Goal: Task Accomplishment & Management: Use online tool/utility

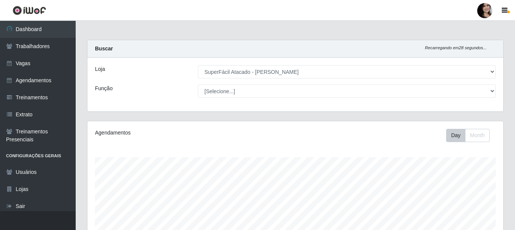
select select "399"
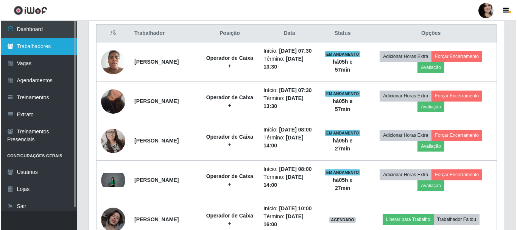
scroll to position [157, 416]
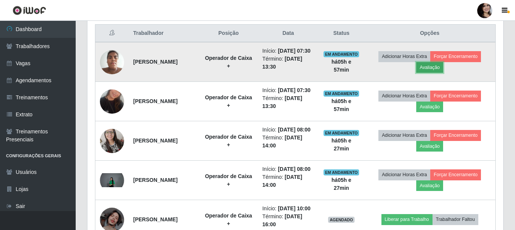
click at [436, 73] on button "Avaliação" at bounding box center [429, 67] width 27 height 11
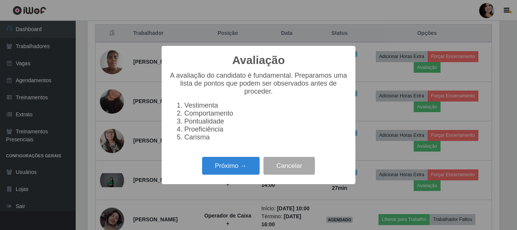
scroll to position [157, 412]
click at [250, 173] on button "Próximo →" at bounding box center [231, 166] width 58 height 18
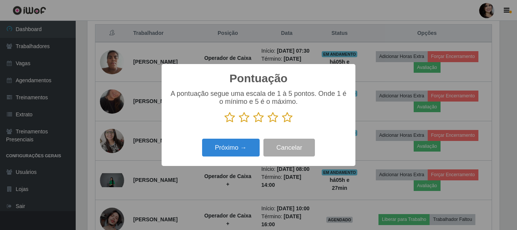
scroll to position [378404, 378149]
click at [287, 123] on div "A pontuação segue uma escala de 1 à 5 pontos. Onde 1 é o mínimo e 5 é o máximo." at bounding box center [258, 109] width 179 height 39
click at [287, 117] on icon at bounding box center [287, 117] width 11 height 11
click at [282, 123] on input "radio" at bounding box center [282, 123] width 0 height 0
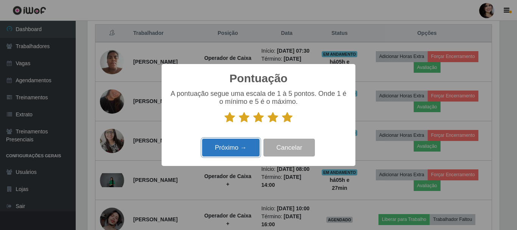
click at [233, 147] on button "Próximo →" at bounding box center [231, 148] width 58 height 18
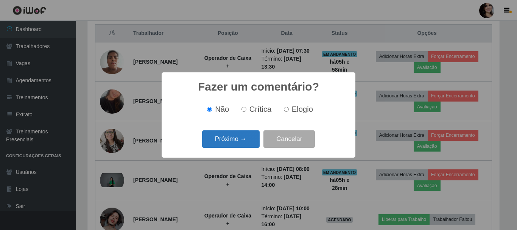
click at [233, 142] on button "Próximo →" at bounding box center [231, 139] width 58 height 18
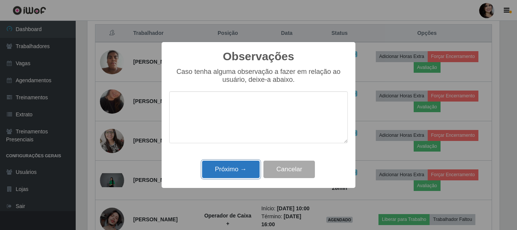
click at [245, 176] on button "Próximo →" at bounding box center [231, 170] width 58 height 18
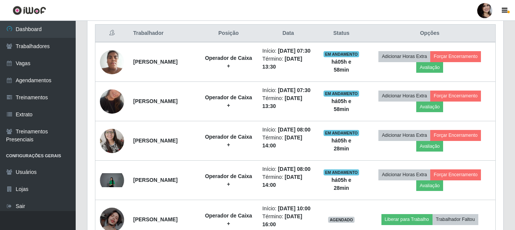
scroll to position [157, 416]
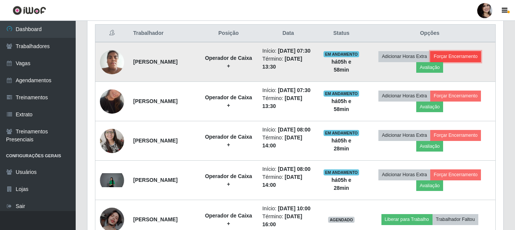
click at [465, 62] on button "Forçar Encerramento" at bounding box center [455, 56] width 51 height 11
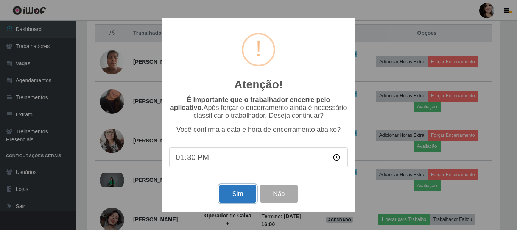
click at [233, 195] on button "Sim" at bounding box center [237, 194] width 37 height 18
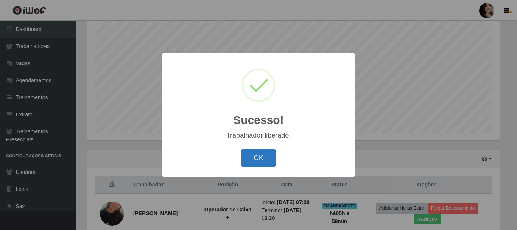
click at [271, 155] on button "OK" at bounding box center [258, 158] width 35 height 18
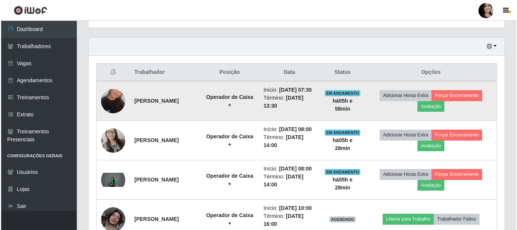
scroll to position [252, 0]
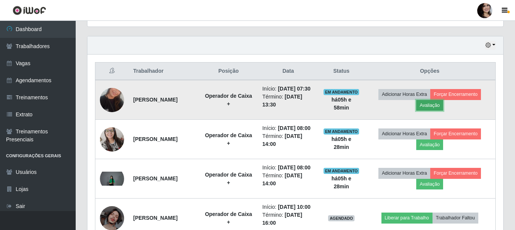
click at [440, 109] on button "Avaliação" at bounding box center [429, 105] width 27 height 11
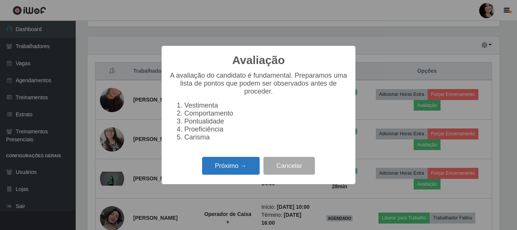
click at [236, 171] on button "Próximo →" at bounding box center [231, 166] width 58 height 18
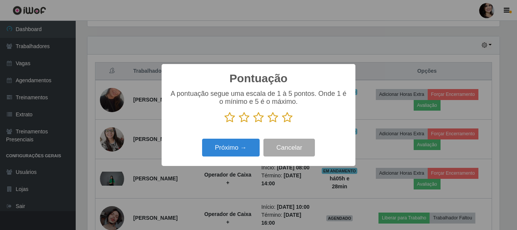
click at [288, 120] on icon at bounding box center [287, 117] width 11 height 11
click at [282, 123] on input "radio" at bounding box center [282, 123] width 0 height 0
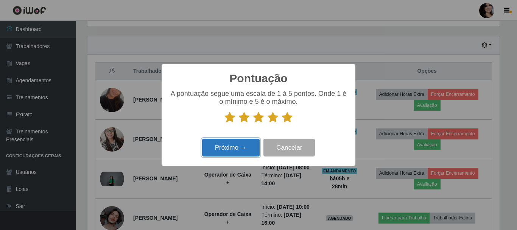
click at [232, 148] on button "Próximo →" at bounding box center [231, 148] width 58 height 18
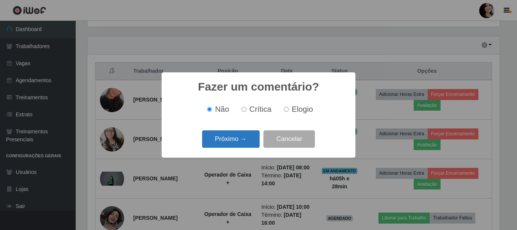
click at [233, 140] on button "Próximo →" at bounding box center [231, 139] width 58 height 18
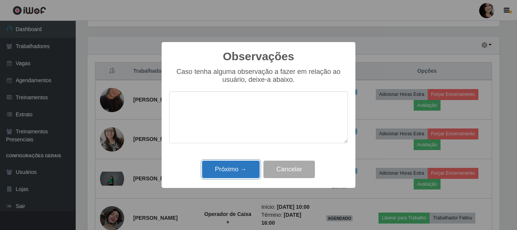
click at [243, 168] on button "Próximo →" at bounding box center [231, 170] width 58 height 18
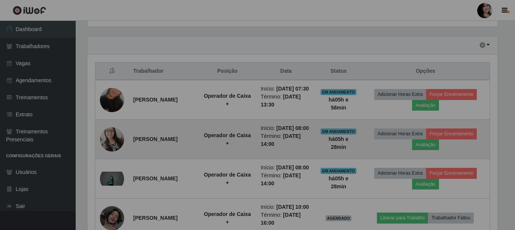
scroll to position [157, 416]
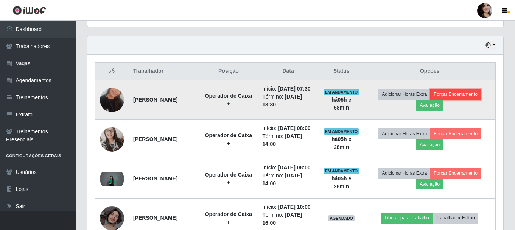
click at [451, 97] on button "Forçar Encerramento" at bounding box center [455, 94] width 51 height 11
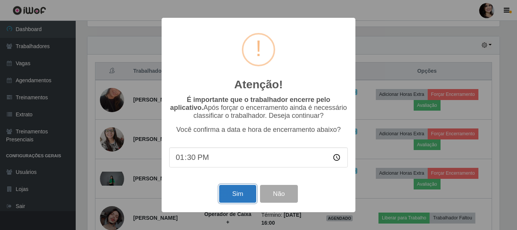
click at [234, 192] on button "Sim" at bounding box center [237, 194] width 37 height 18
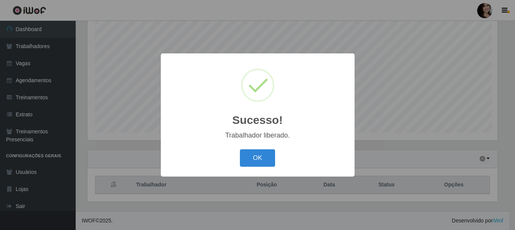
scroll to position [0, 0]
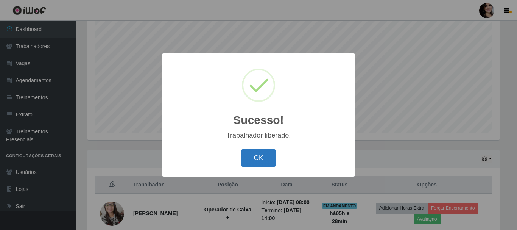
click at [256, 156] on button "OK" at bounding box center [258, 158] width 35 height 18
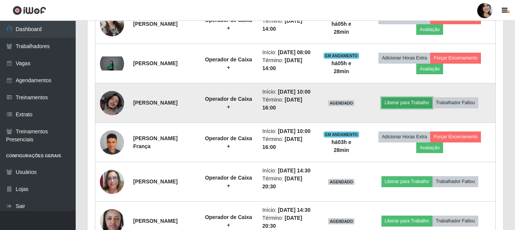
click at [403, 108] on button "Liberar para Trabalho" at bounding box center [407, 102] width 51 height 11
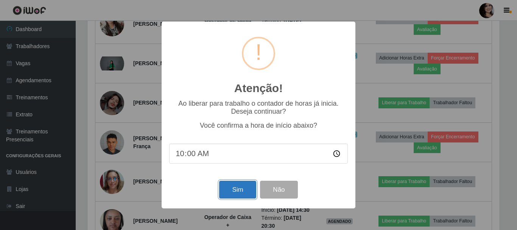
click at [237, 192] on button "Sim" at bounding box center [237, 190] width 37 height 18
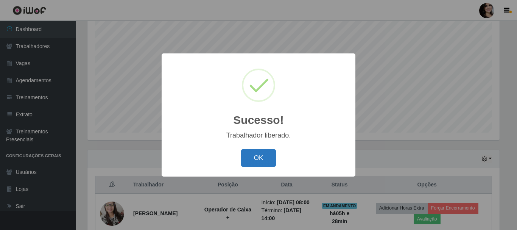
click at [267, 161] on button "OK" at bounding box center [258, 158] width 35 height 18
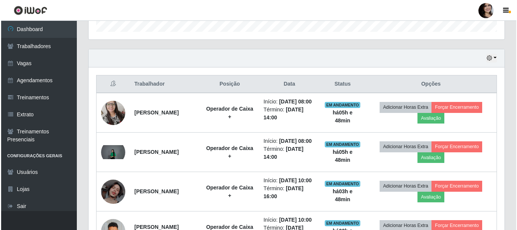
scroll to position [252, 0]
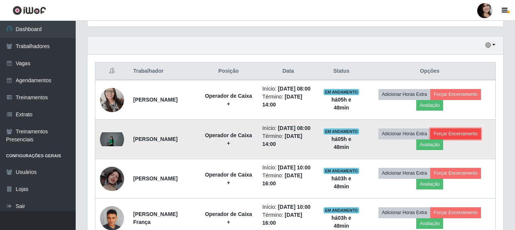
click at [479, 139] on button "Forçar Encerramento" at bounding box center [455, 133] width 51 height 11
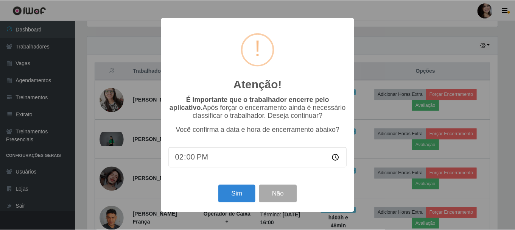
scroll to position [157, 412]
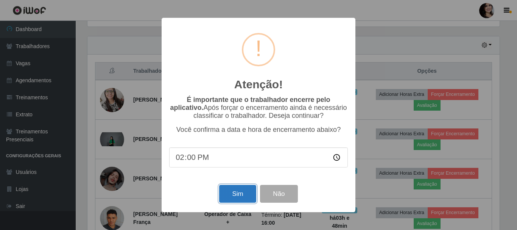
click at [242, 192] on button "Sim" at bounding box center [237, 194] width 37 height 18
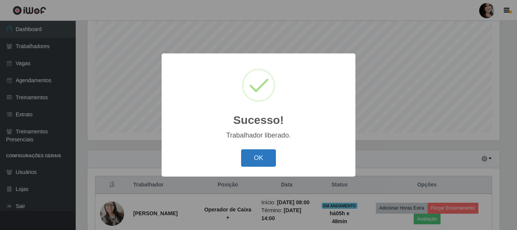
click at [255, 157] on button "OK" at bounding box center [258, 158] width 35 height 18
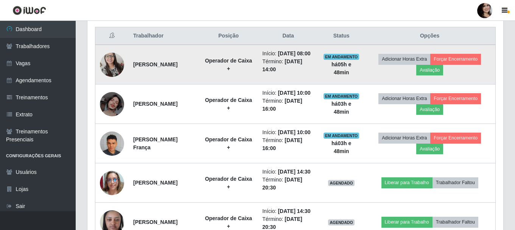
scroll to position [290, 0]
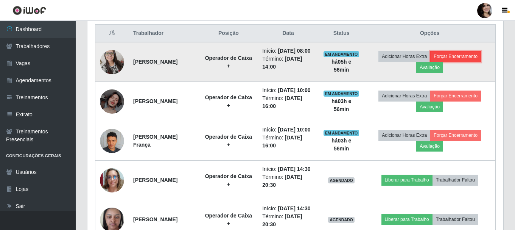
click at [476, 57] on button "Forçar Encerramento" at bounding box center [455, 56] width 51 height 11
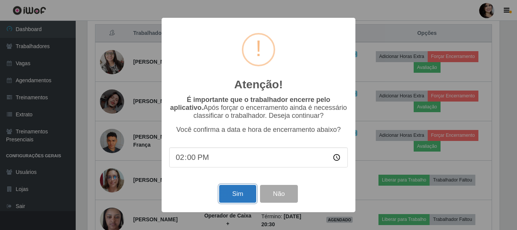
click at [238, 198] on button "Sim" at bounding box center [237, 194] width 37 height 18
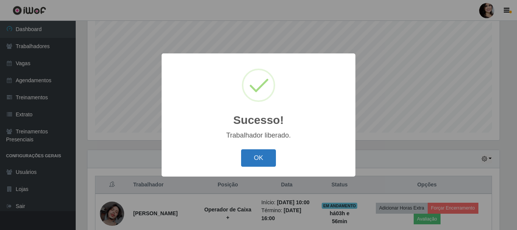
click at [270, 161] on button "OK" at bounding box center [258, 158] width 35 height 18
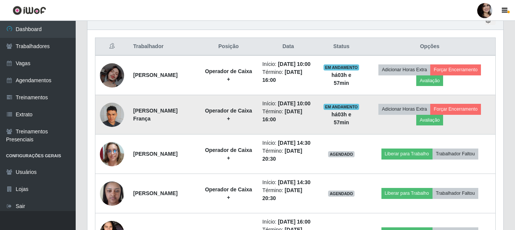
scroll to position [290, 0]
